Goal: Task Accomplishment & Management: Use online tool/utility

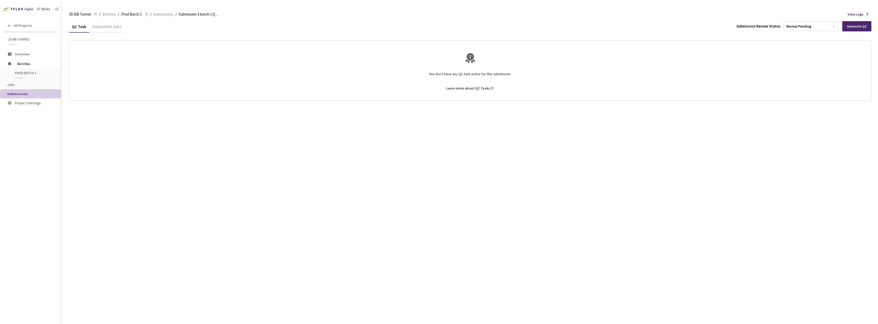
click at [101, 27] on div "Submitted Jobs" at bounding box center [106, 28] width 35 height 9
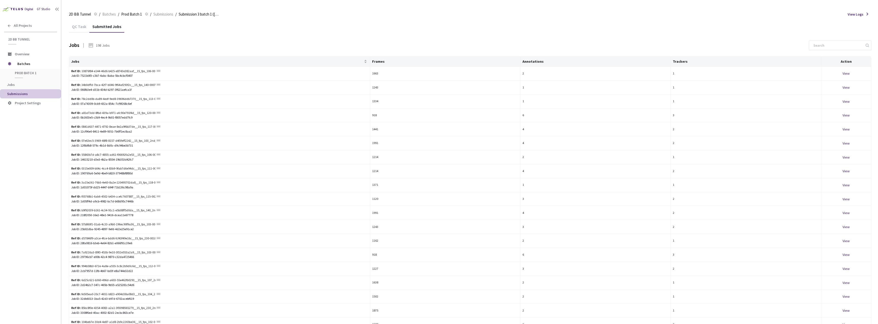
click at [72, 26] on div "QC Task" at bounding box center [79, 28] width 20 height 9
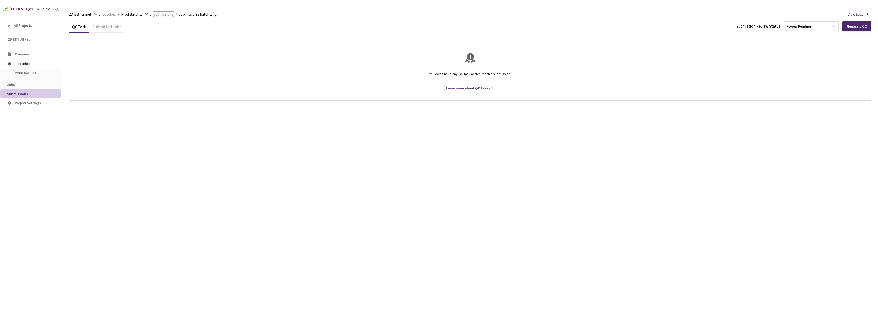
click at [165, 14] on span "Submissions" at bounding box center [163, 14] width 20 height 6
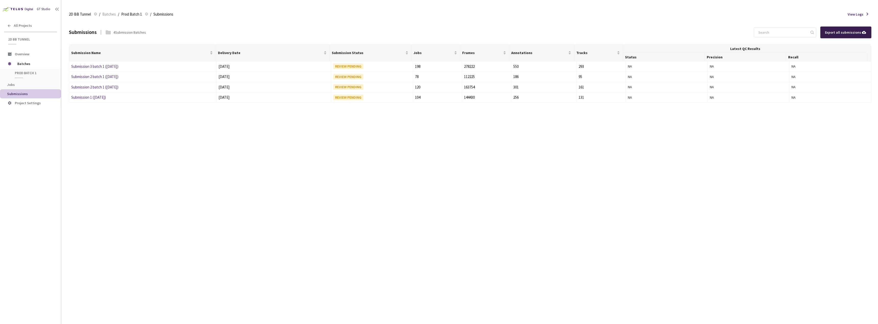
click at [836, 30] on div "Export all submissions" at bounding box center [846, 33] width 42 height 6
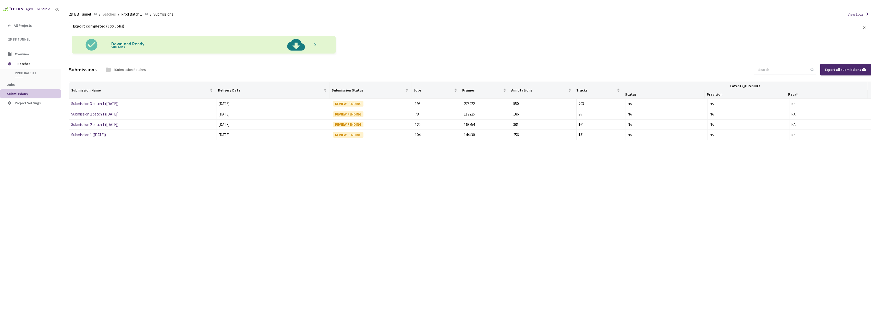
click at [153, 188] on div "Export completed (500 Jobs) × Download Ready 500 Jobs Submissions 4 Submission …" at bounding box center [470, 172] width 802 height 304
click at [296, 45] on img at bounding box center [296, 45] width 26 height 18
click at [105, 104] on link "Submission 3 batch 1 ([DATE])" at bounding box center [94, 103] width 47 height 5
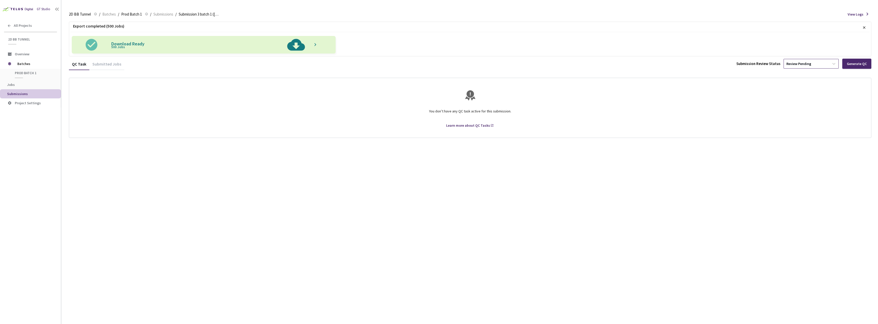
click at [839, 66] on div "Submission Review Status Review Pending Generate QC" at bounding box center [803, 64] width 135 height 10
click at [835, 65] on icon at bounding box center [833, 63] width 5 height 5
click at [640, 72] on div "QC Task Submitted Jobs Submission Review Status Review Pending Generate QC You …" at bounding box center [470, 98] width 802 height 80
click at [834, 66] on icon at bounding box center [833, 63] width 5 height 5
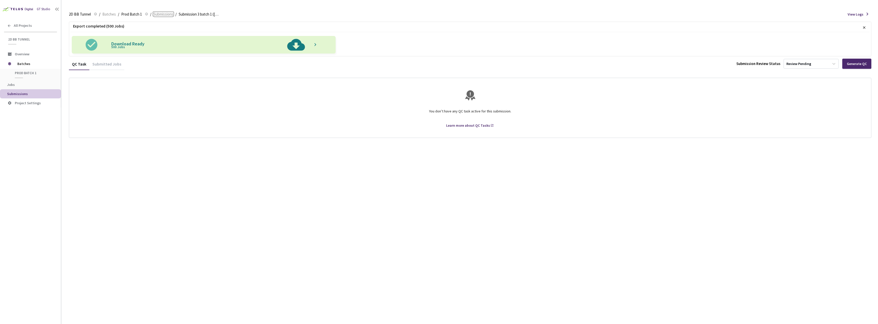
click at [165, 15] on span "Submissions" at bounding box center [163, 14] width 20 height 6
